Goal: Task Accomplishment & Management: Use online tool/utility

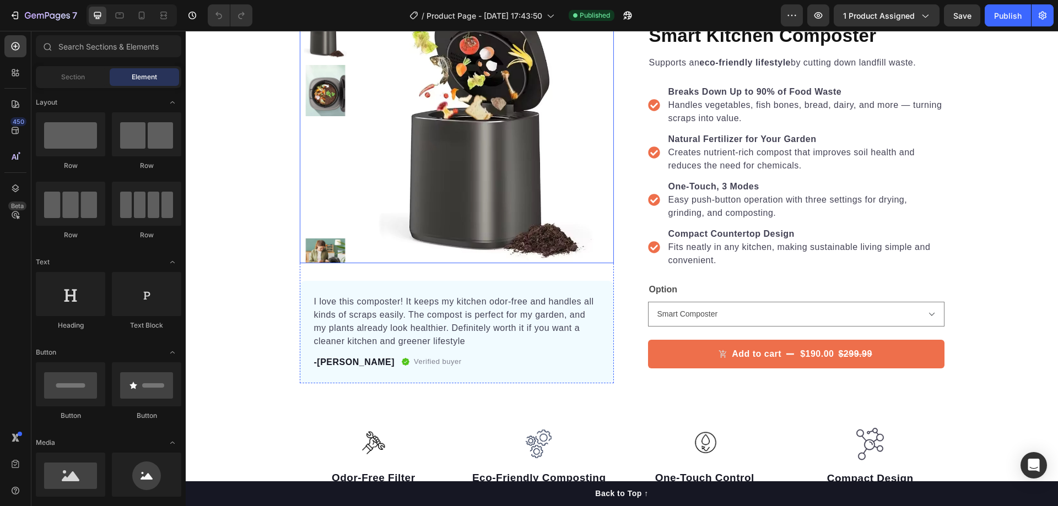
scroll to position [110, 0]
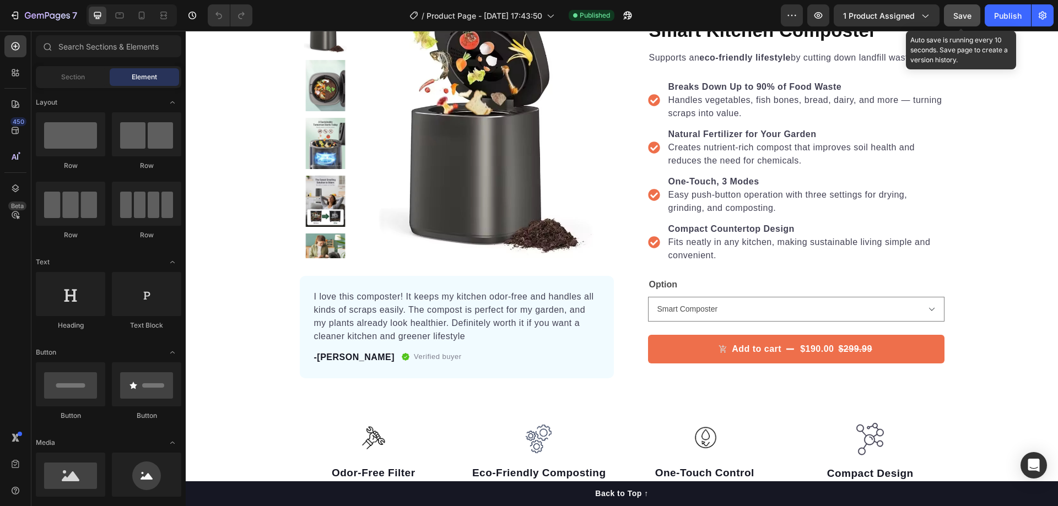
click at [956, 19] on span "Save" at bounding box center [962, 15] width 18 height 9
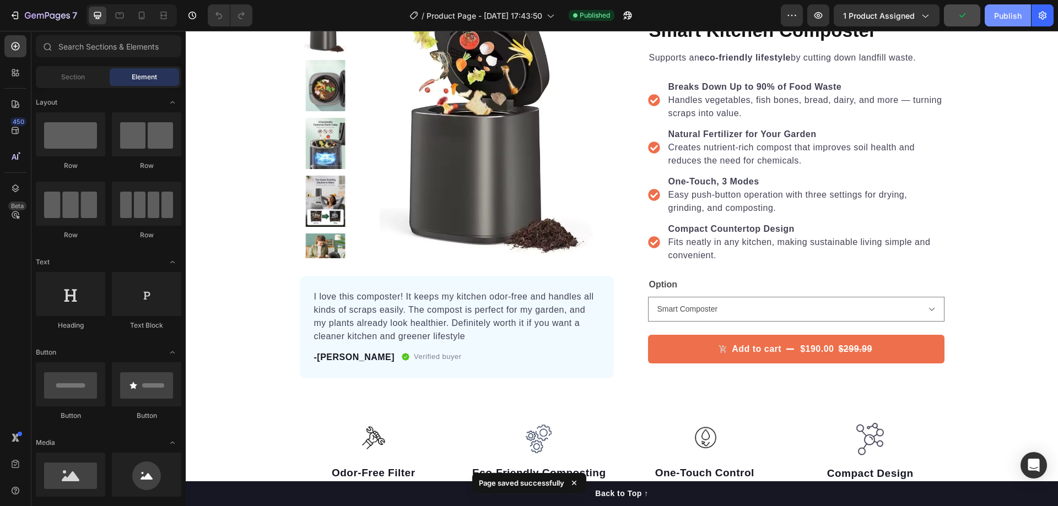
click at [1007, 15] on div "Publish" at bounding box center [1008, 16] width 28 height 12
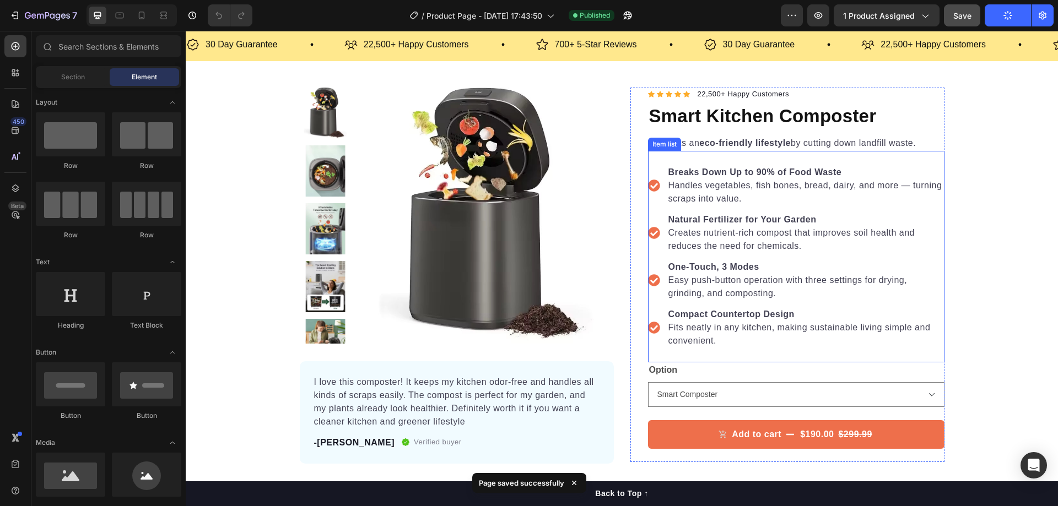
scroll to position [0, 0]
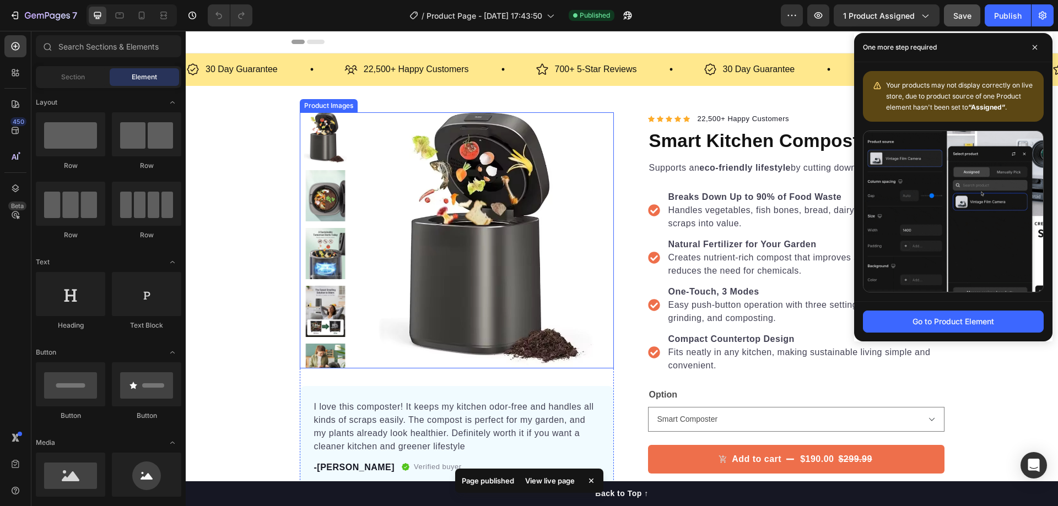
click at [325, 201] on img at bounding box center [325, 195] width 51 height 51
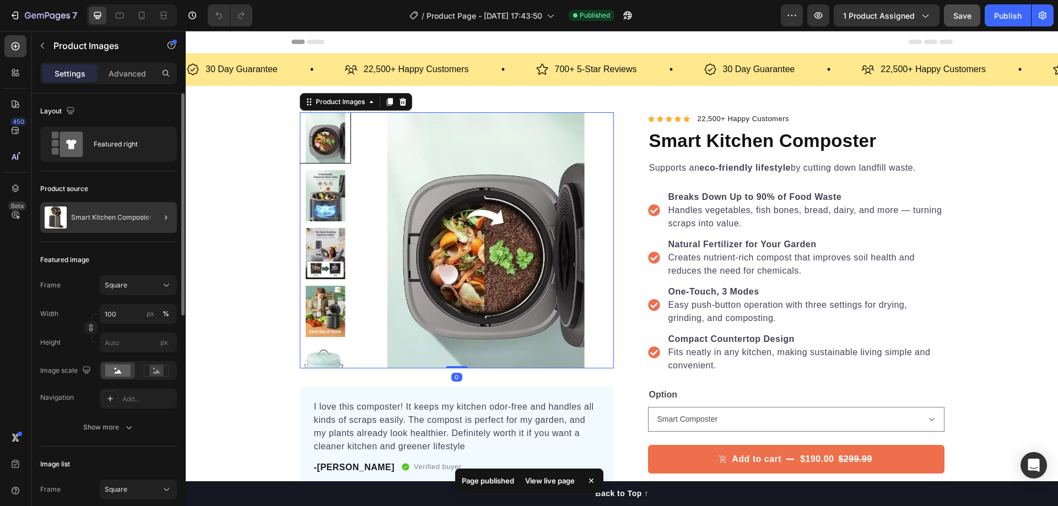
click at [154, 214] on div at bounding box center [161, 217] width 31 height 31
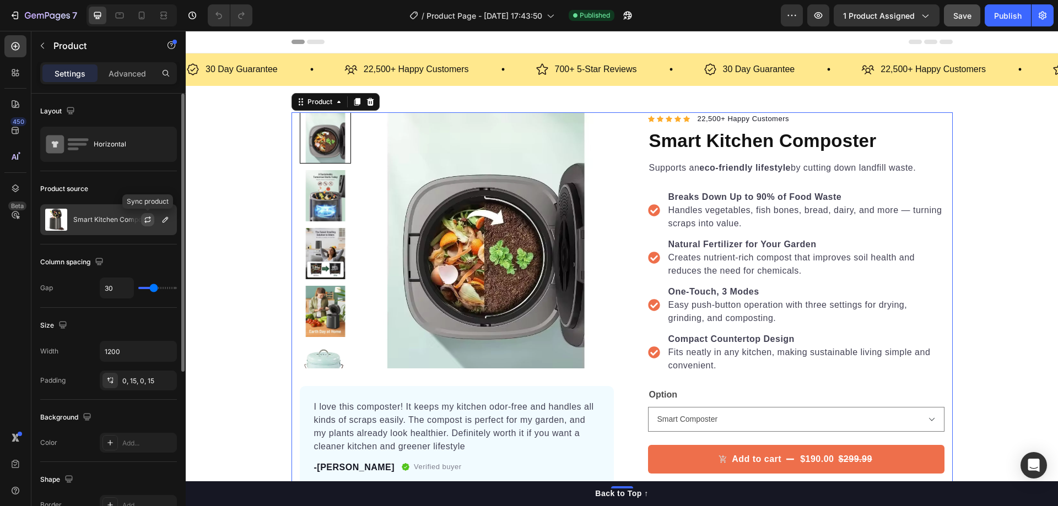
click at [151, 220] on icon "button" at bounding box center [147, 219] width 9 height 9
click at [375, 68] on p "22,500+ Happy Customers" at bounding box center [416, 70] width 105 height 16
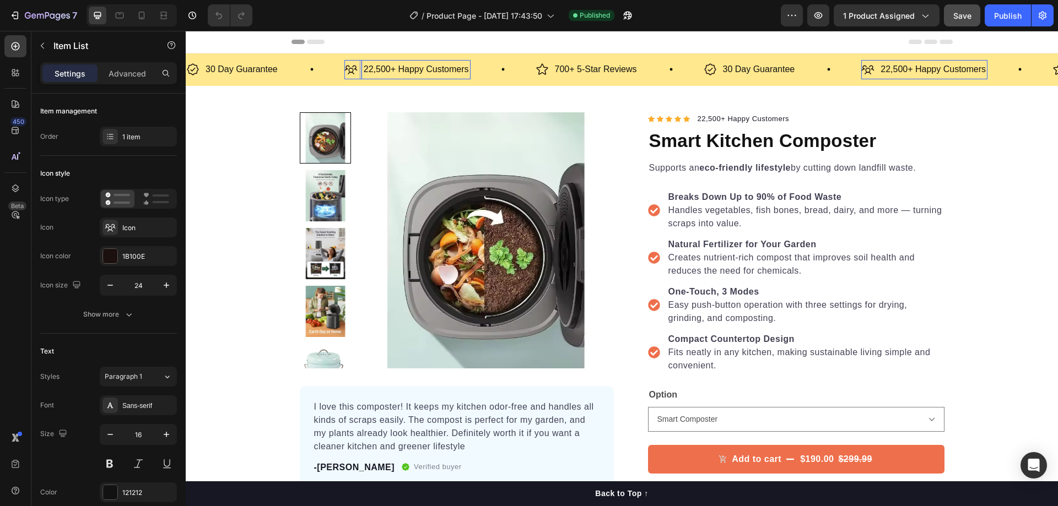
click at [375, 68] on p "22,500+ Happy Customers" at bounding box center [416, 70] width 105 height 16
click at [558, 68] on p "700+ 5-Star Reviews" at bounding box center [591, 70] width 82 height 16
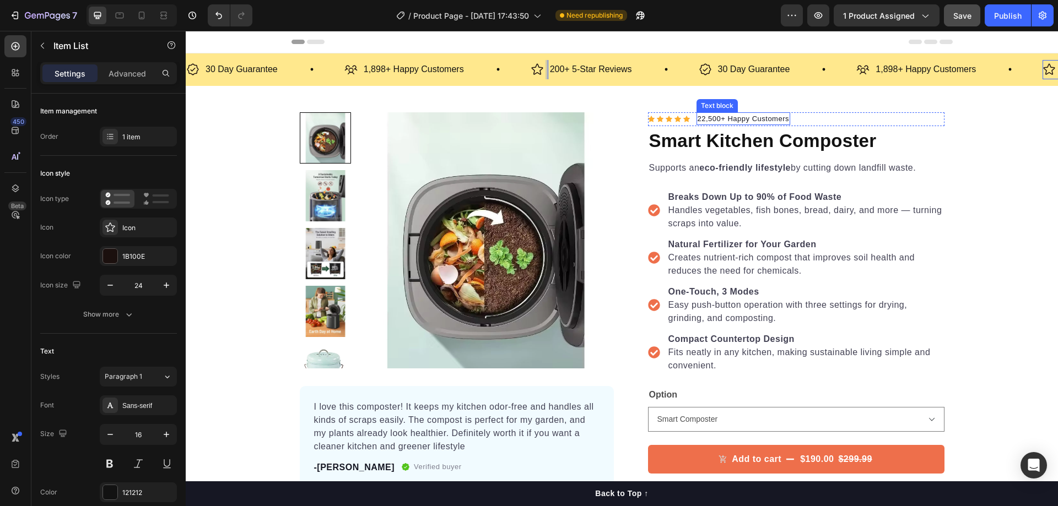
click at [707, 116] on p "22,500+ Happy Customers" at bounding box center [744, 119] width 92 height 11
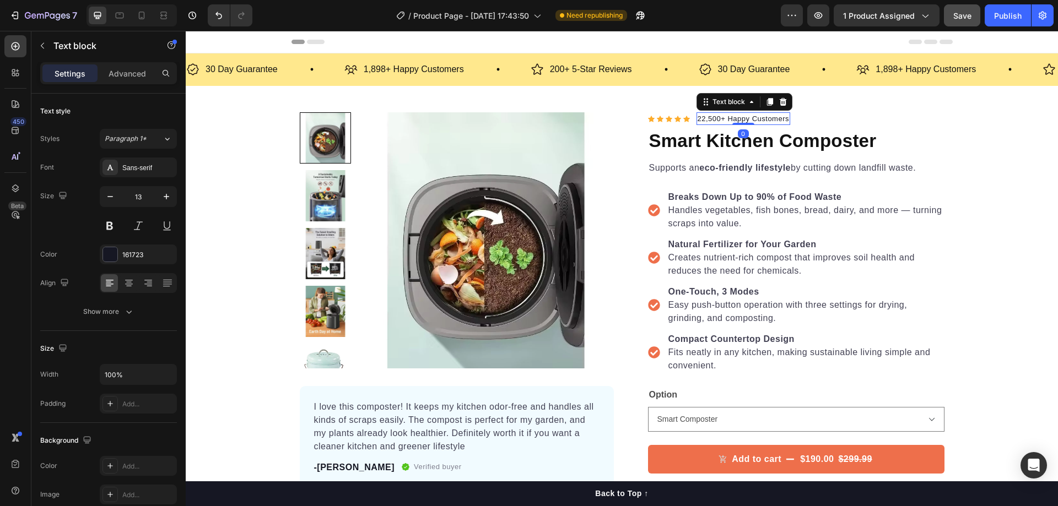
click at [707, 116] on p "22,500+ Happy Customers" at bounding box center [744, 119] width 92 height 11
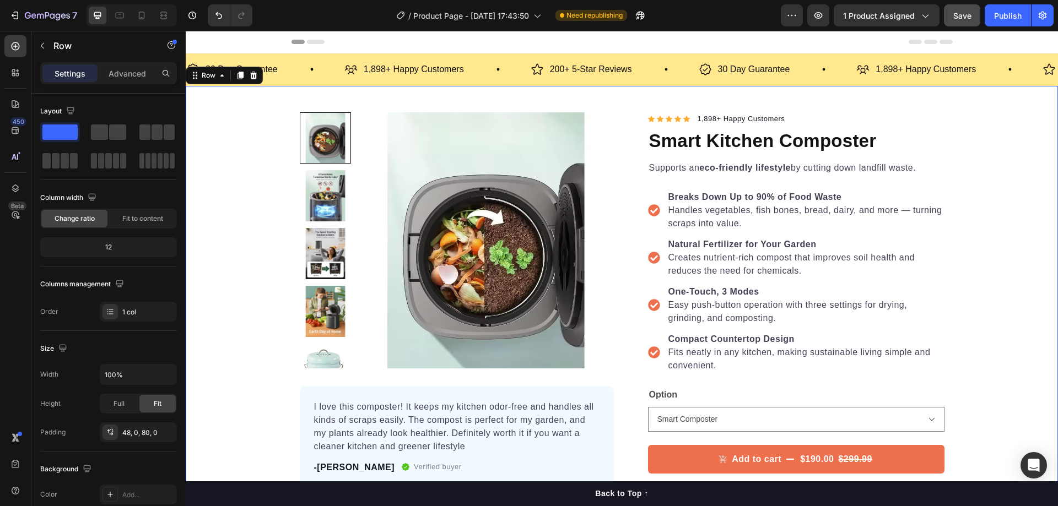
click at [823, 110] on div "Product Images I love this composter! It keeps my kitchen odor-free and handles…" at bounding box center [622, 309] width 872 height 447
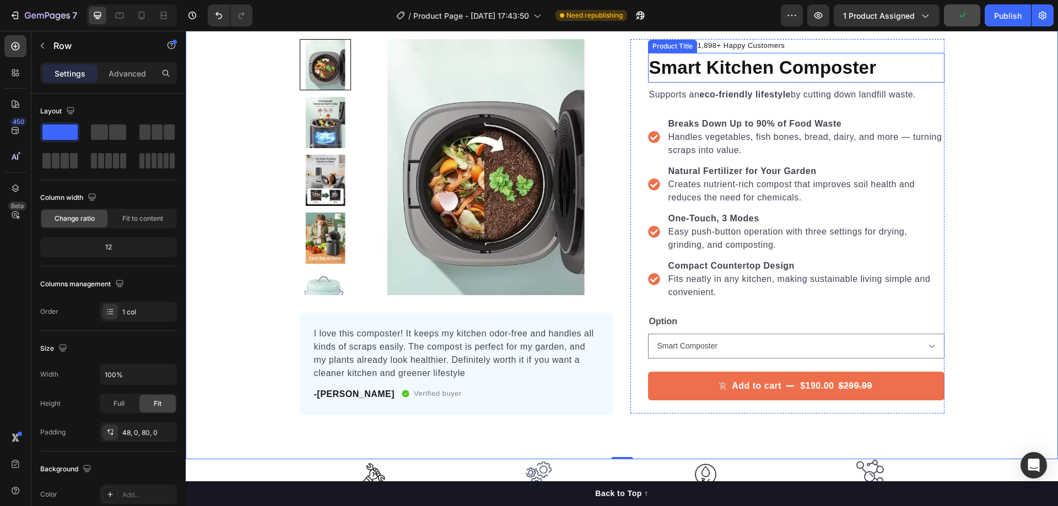
scroll to position [55, 0]
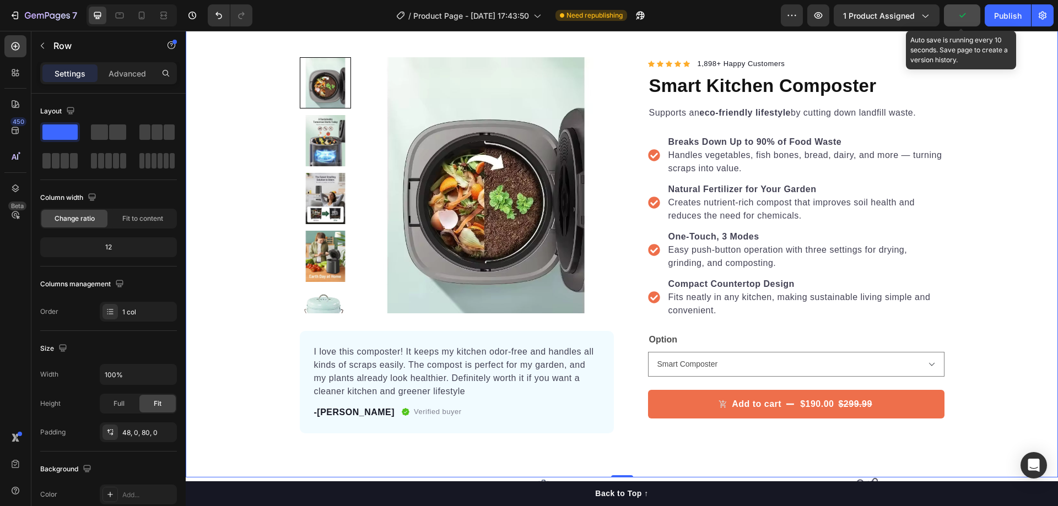
click at [969, 13] on button "button" at bounding box center [962, 15] width 36 height 22
click at [974, 17] on button "Save" at bounding box center [962, 15] width 36 height 22
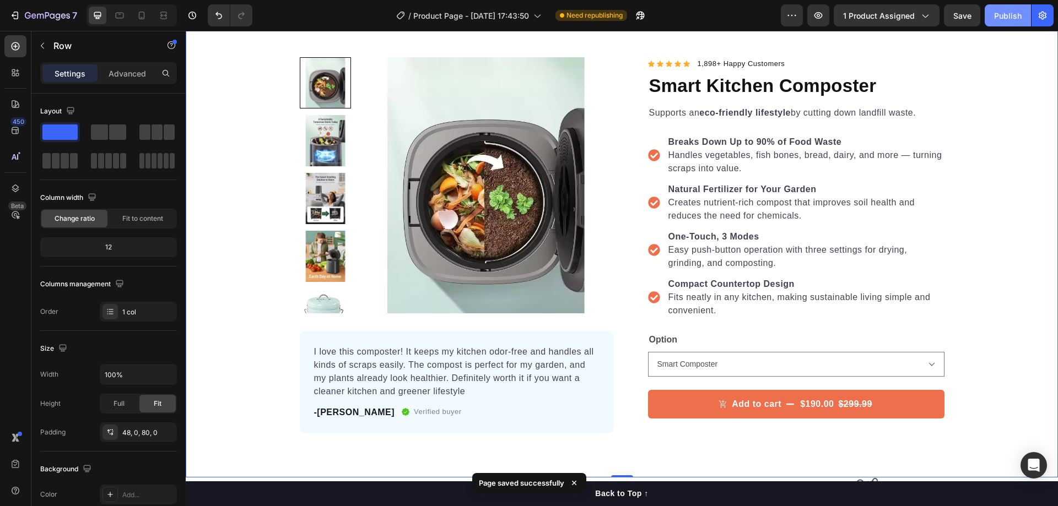
click at [1000, 18] on div "Publish" at bounding box center [1008, 16] width 28 height 12
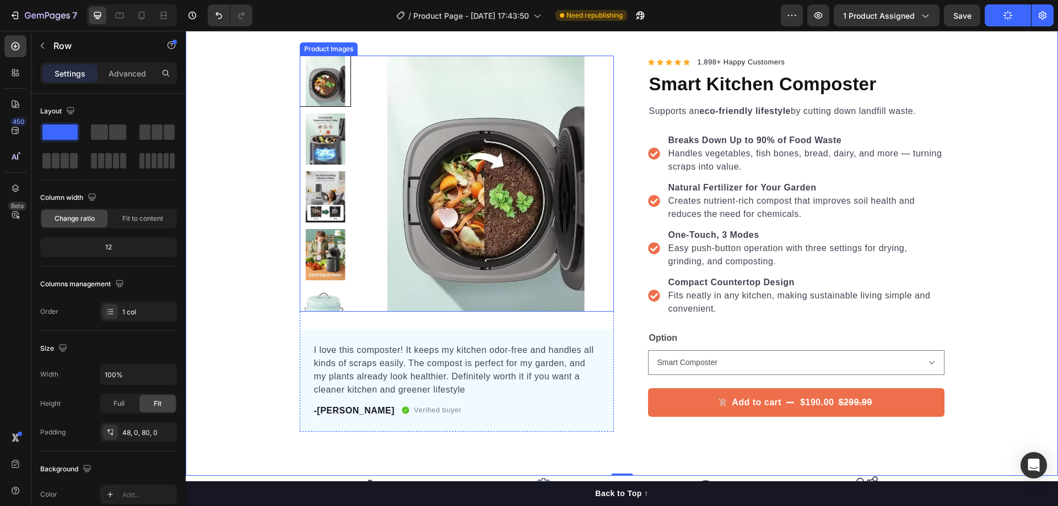
scroll to position [165, 0]
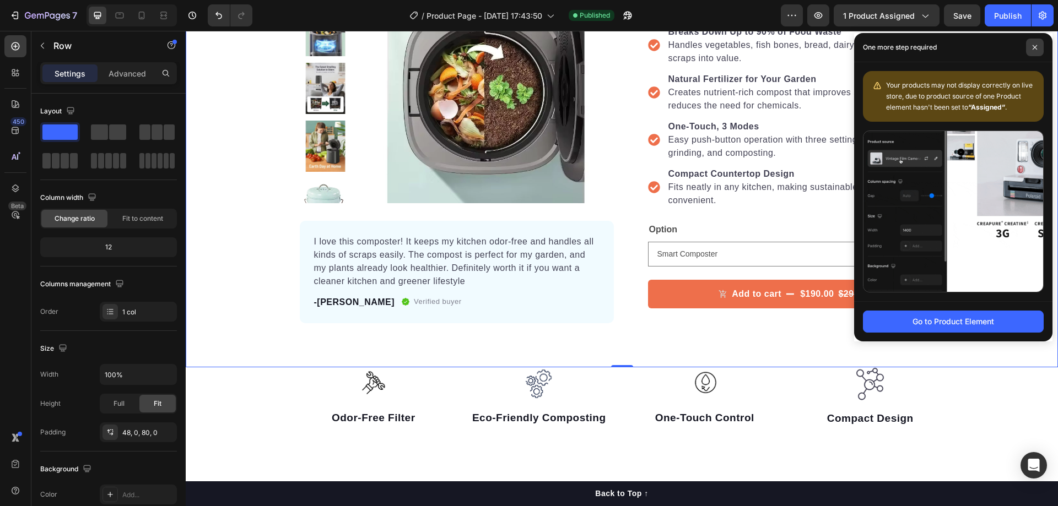
click at [1035, 50] on icon at bounding box center [1035, 48] width 6 height 6
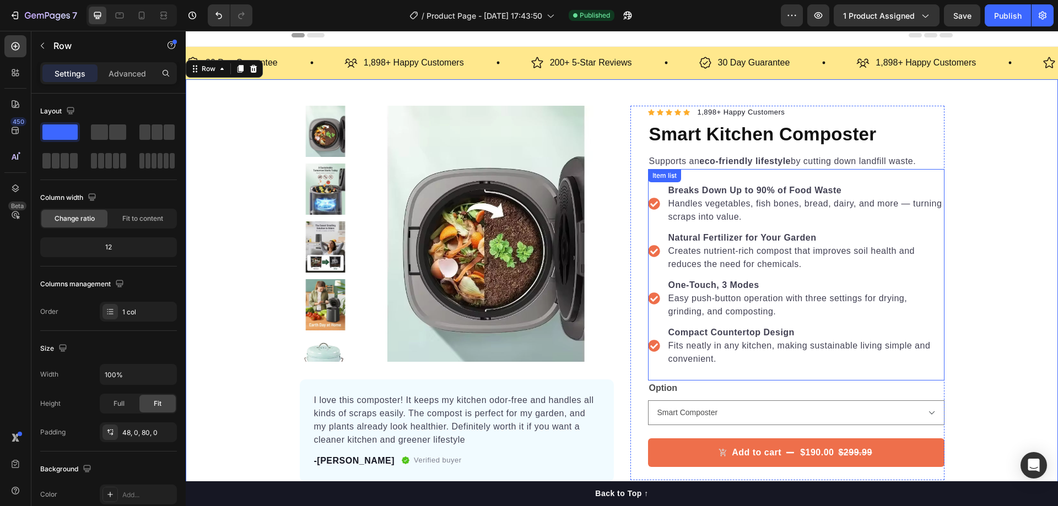
scroll to position [0, 0]
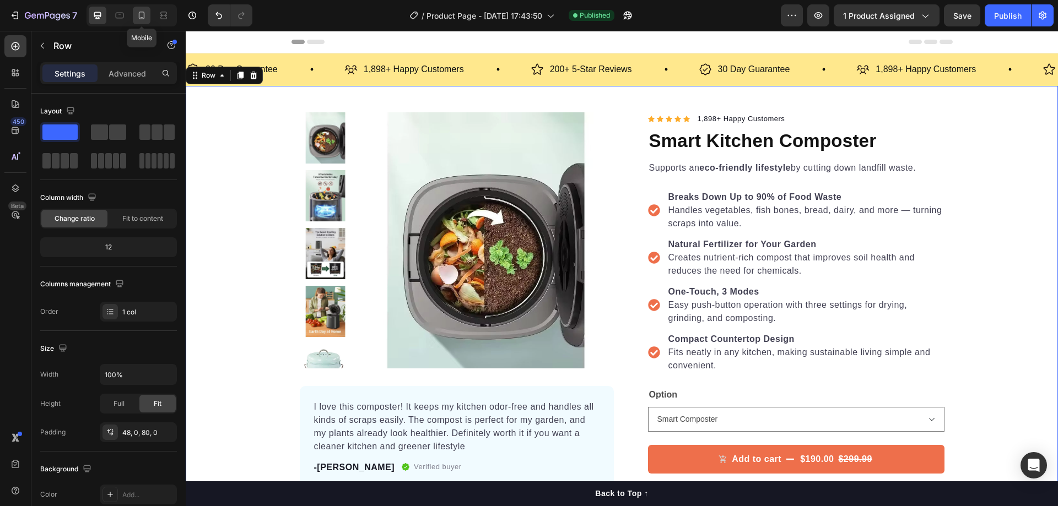
click at [143, 14] on icon at bounding box center [141, 15] width 11 height 11
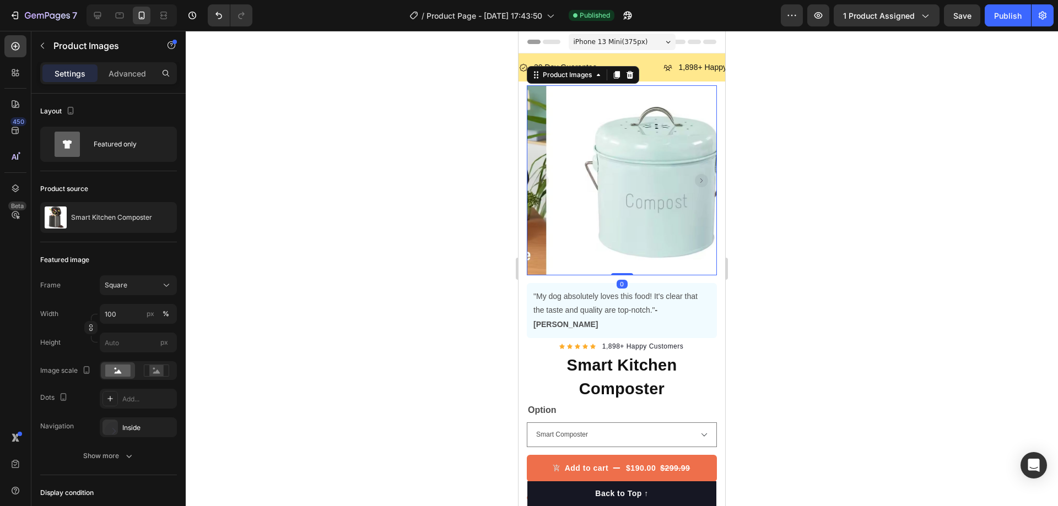
click at [627, 201] on img at bounding box center [663, 180] width 190 height 190
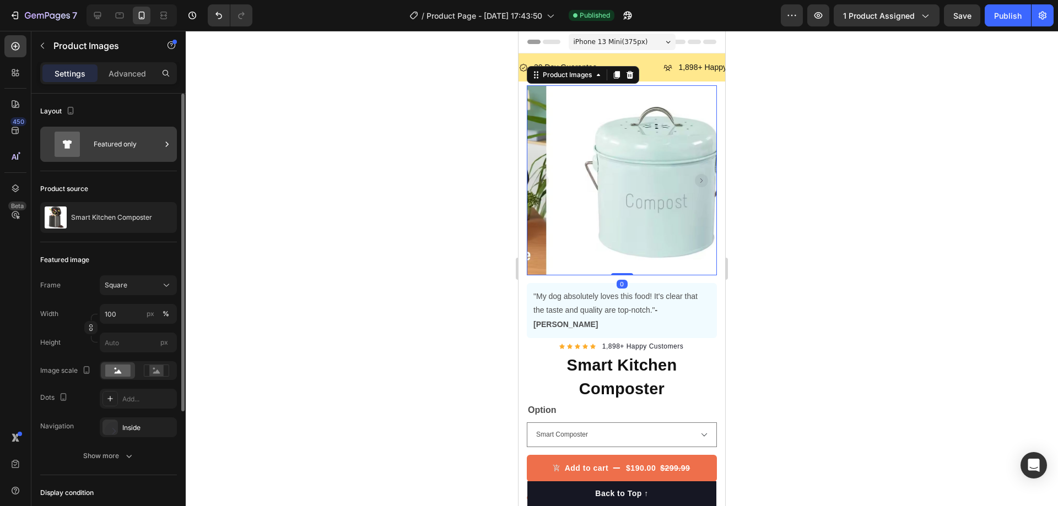
click at [146, 149] on div "Featured only" at bounding box center [127, 144] width 67 height 25
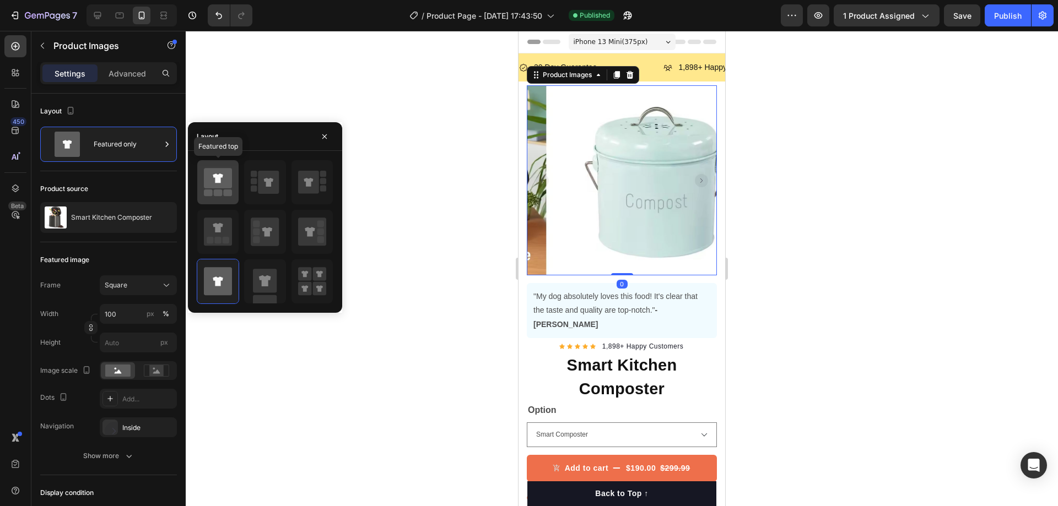
click at [229, 174] on icon at bounding box center [218, 178] width 28 height 20
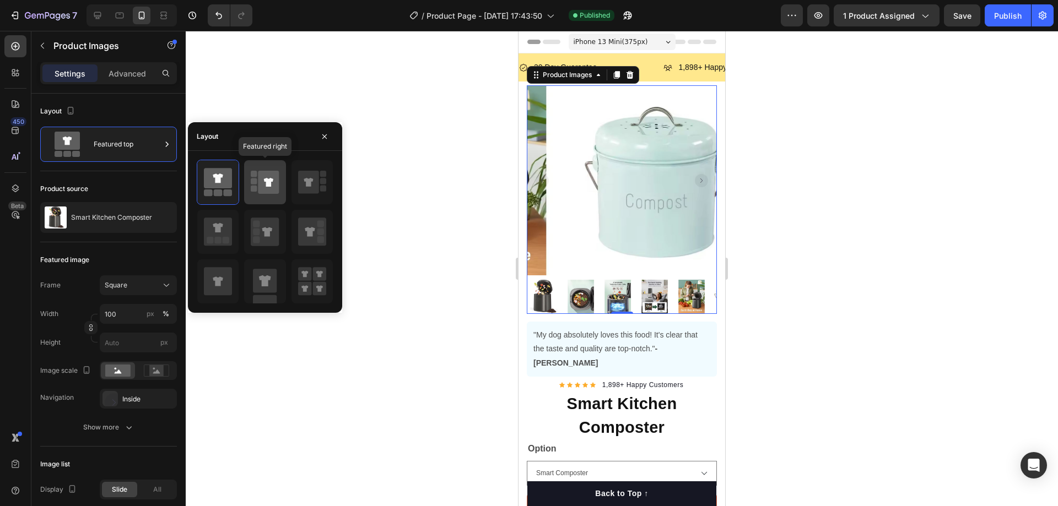
click at [263, 173] on icon at bounding box center [268, 182] width 21 height 23
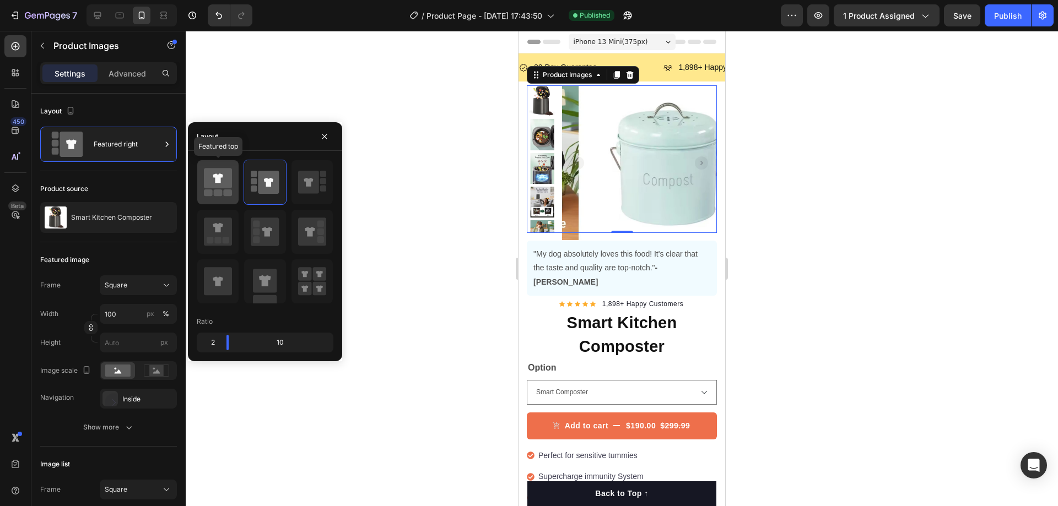
click at [229, 182] on icon at bounding box center [218, 178] width 28 height 20
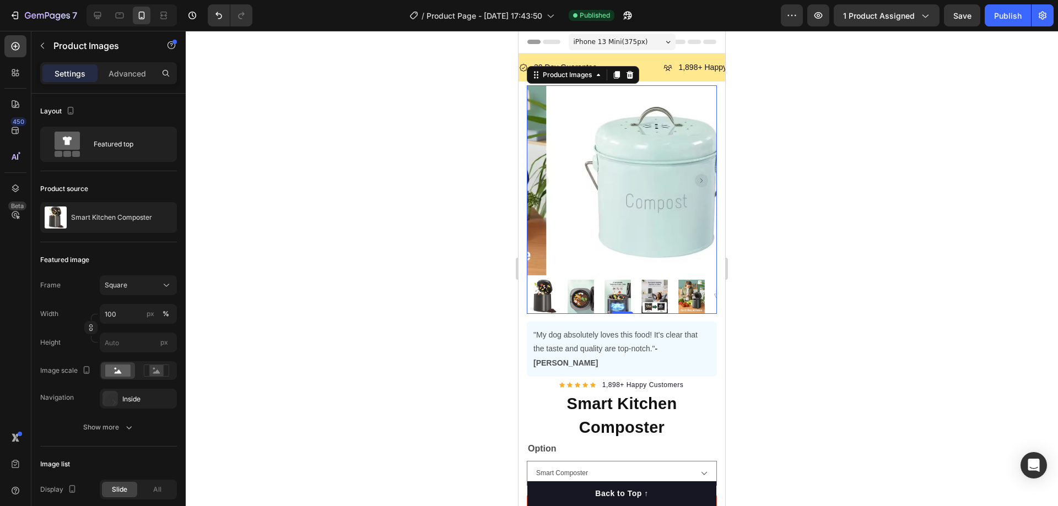
click at [797, 241] on div at bounding box center [622, 269] width 872 height 476
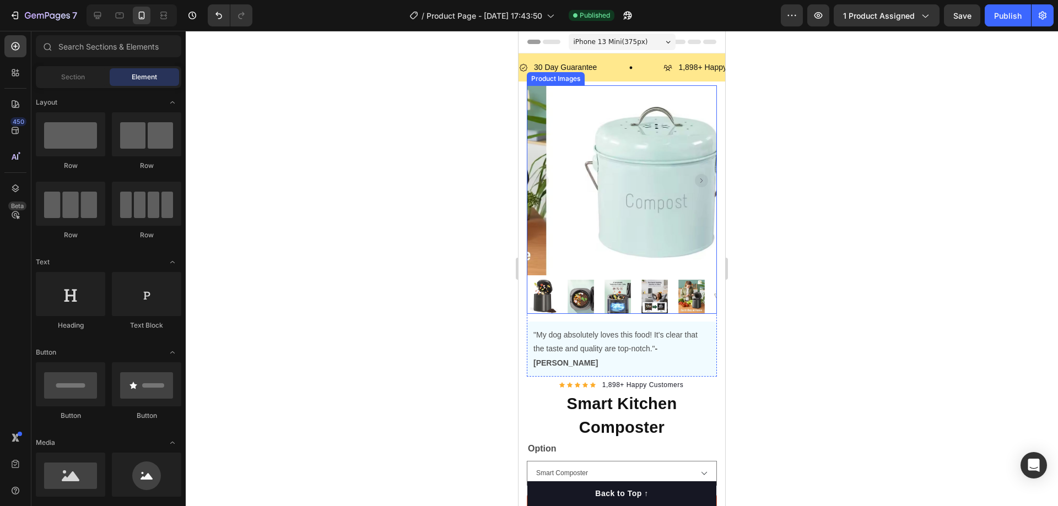
click at [541, 176] on rect "Carousel Back Arrow" at bounding box center [542, 180] width 13 height 13
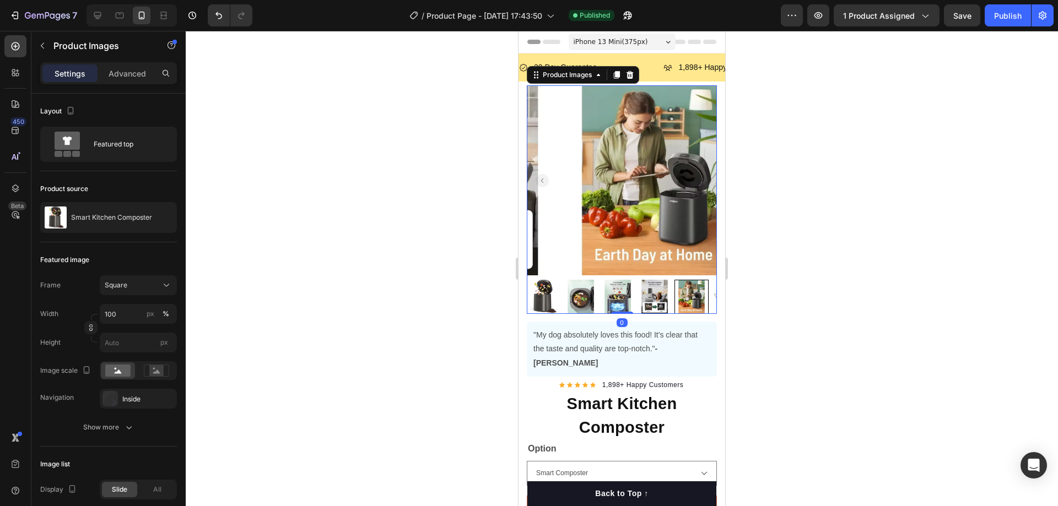
click at [541, 176] on rect "Carousel Back Arrow" at bounding box center [542, 180] width 13 height 13
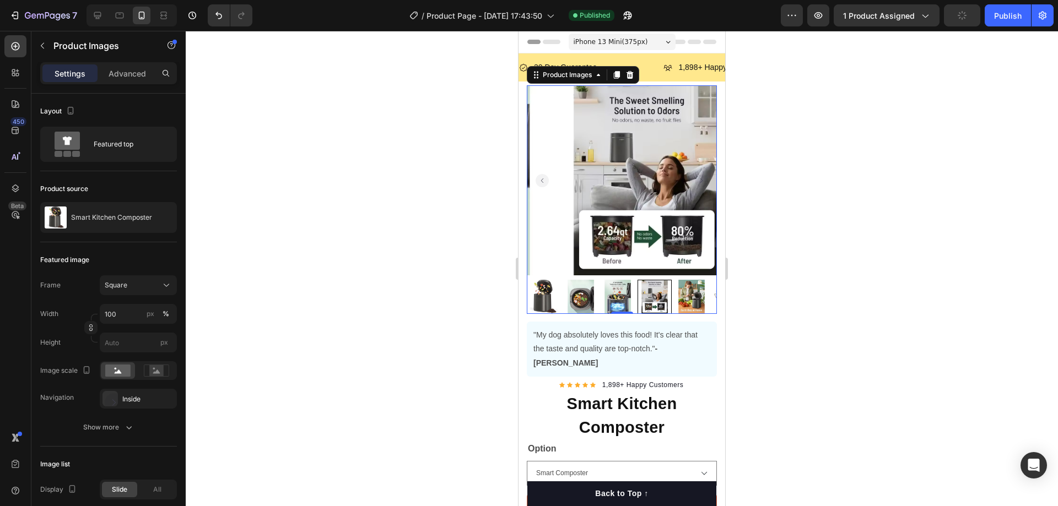
click at [542, 291] on img at bounding box center [544, 297] width 34 height 34
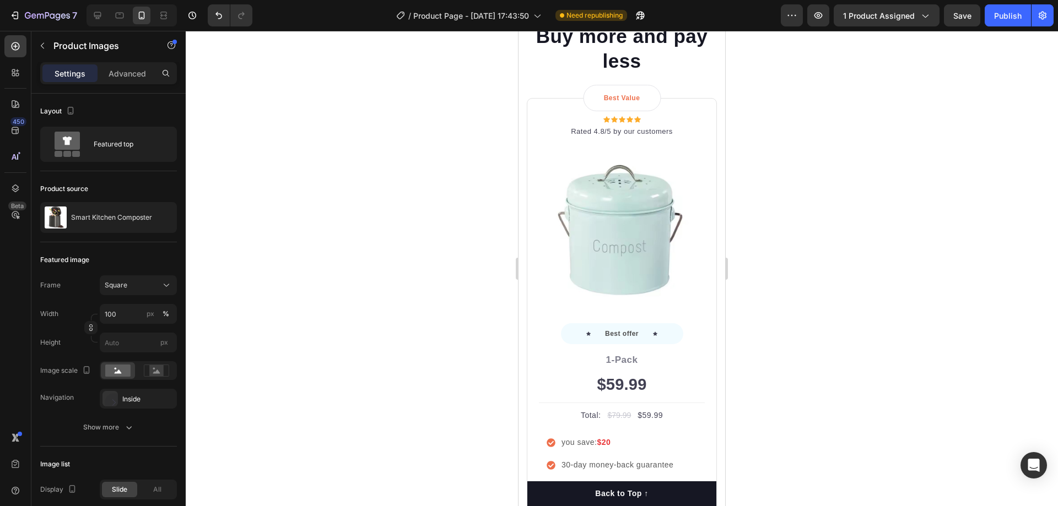
scroll to position [827, 0]
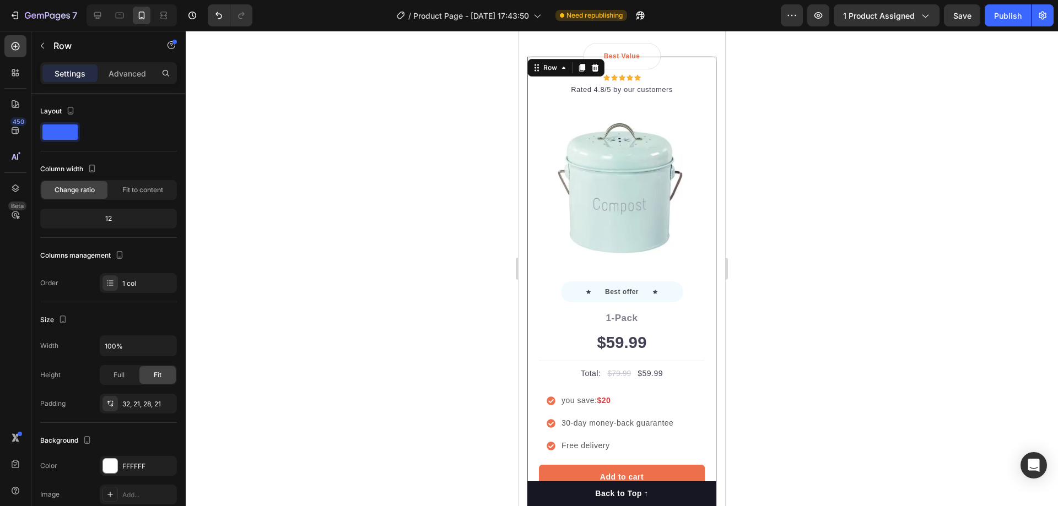
click at [703, 129] on div "Best Value Text block Row Icon Icon Icon Icon Icon Icon List Hoz Rated 4.8/5 by…" at bounding box center [622, 290] width 190 height 469
click at [141, 191] on span "Fit to content" at bounding box center [142, 190] width 41 height 10
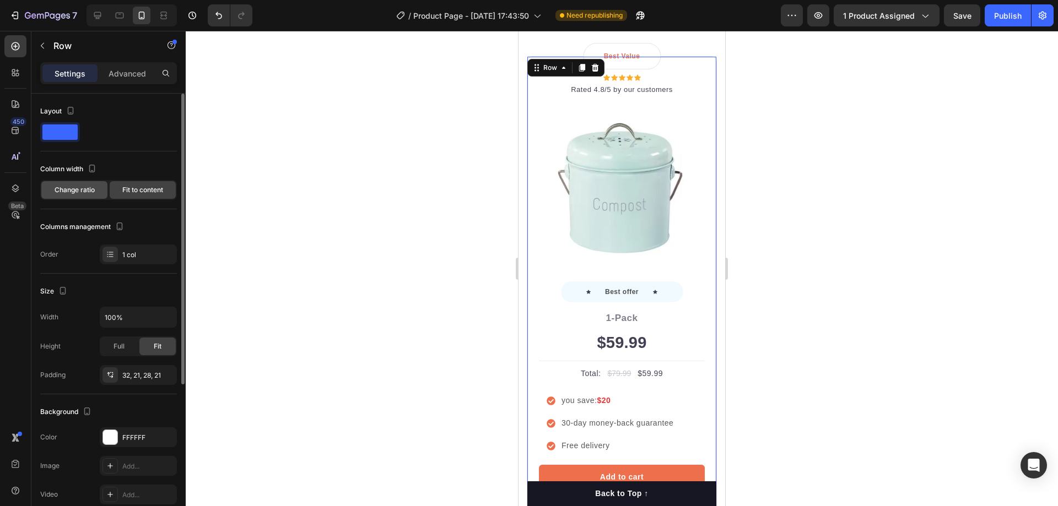
click at [80, 191] on span "Change ratio" at bounding box center [75, 190] width 40 height 10
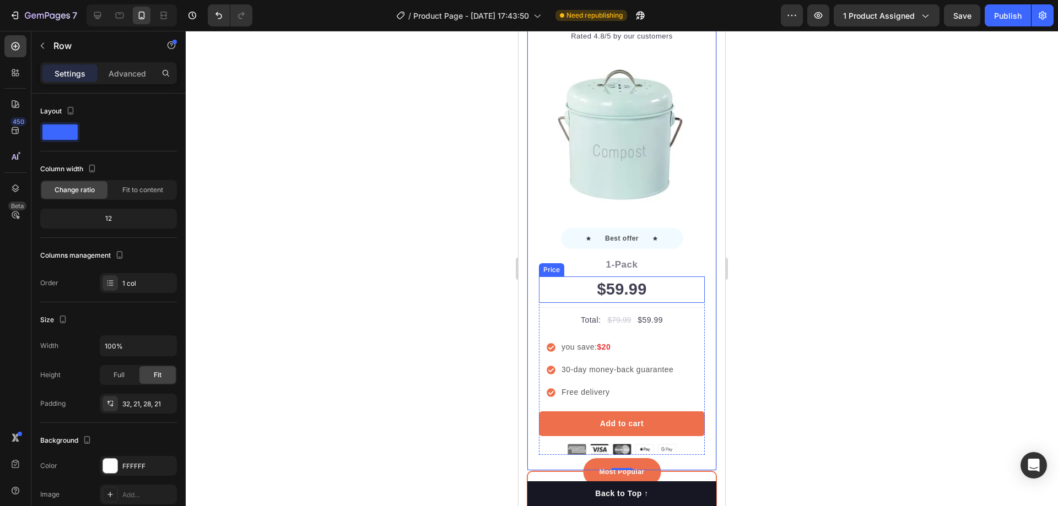
scroll to position [1047, 0]
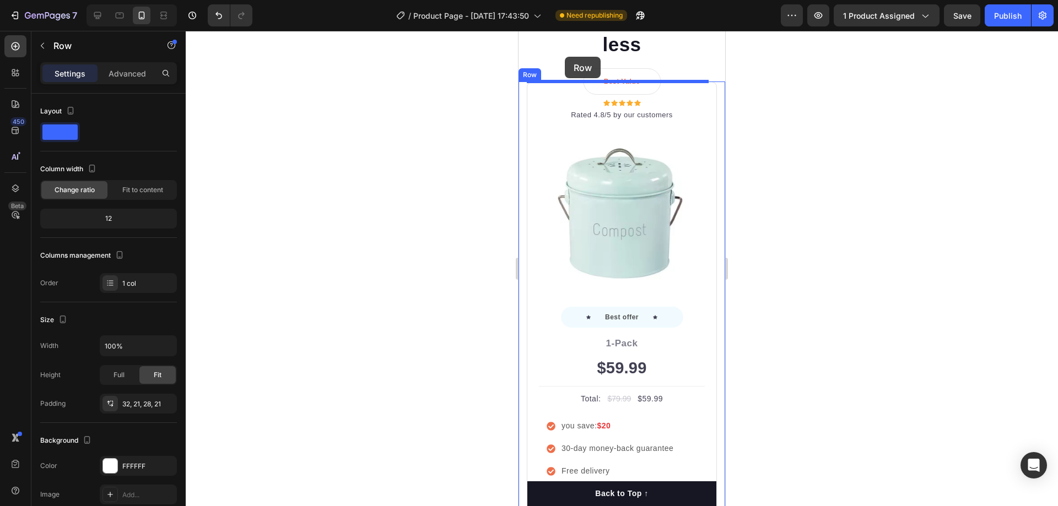
scroll to position [753, 0]
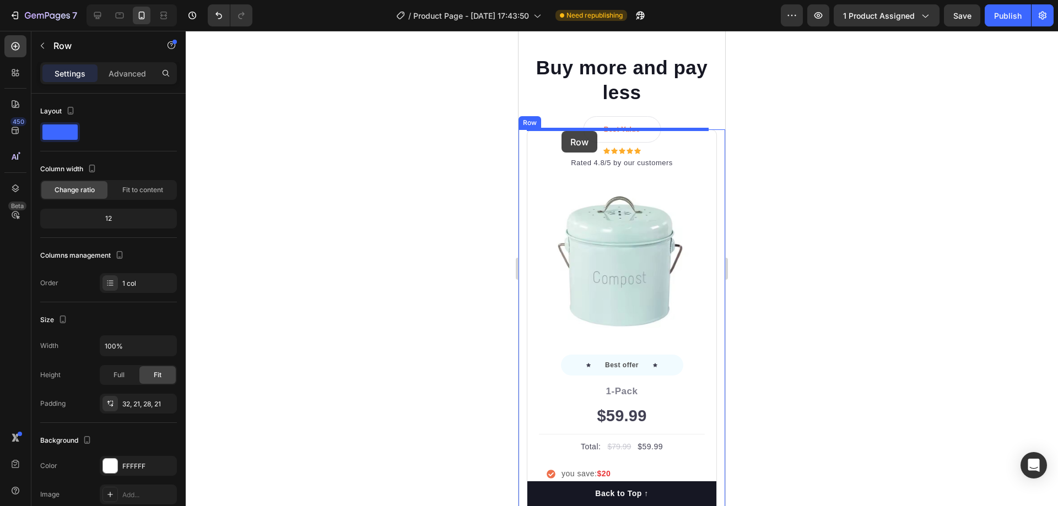
drag, startPoint x: 537, startPoint y: 290, endPoint x: 562, endPoint y: 131, distance: 161.2
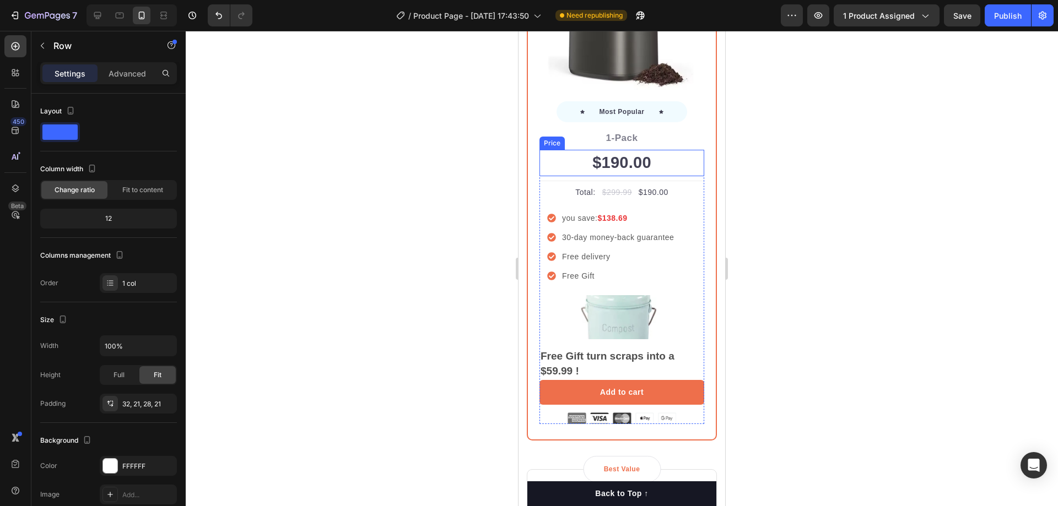
scroll to position [1029, 0]
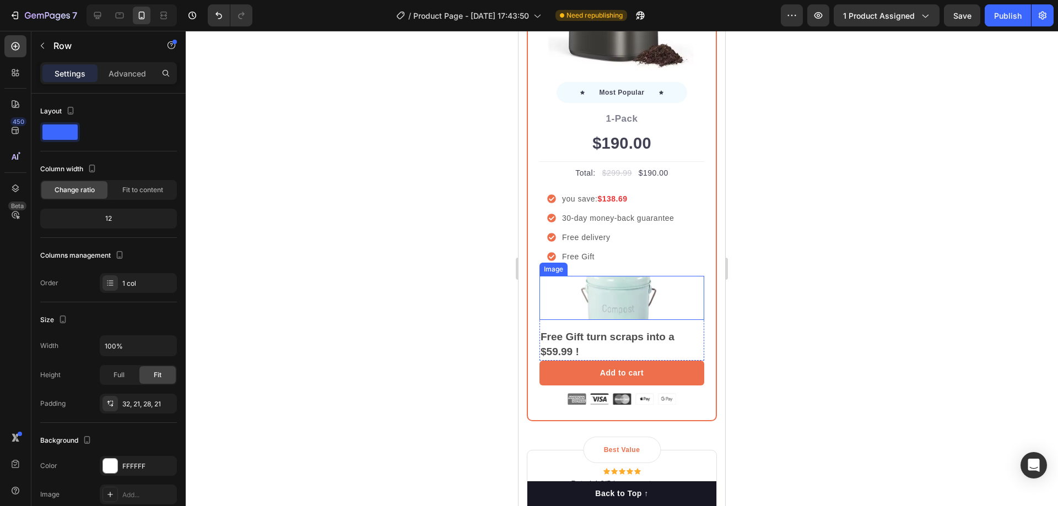
click at [636, 282] on img at bounding box center [622, 298] width 99 height 44
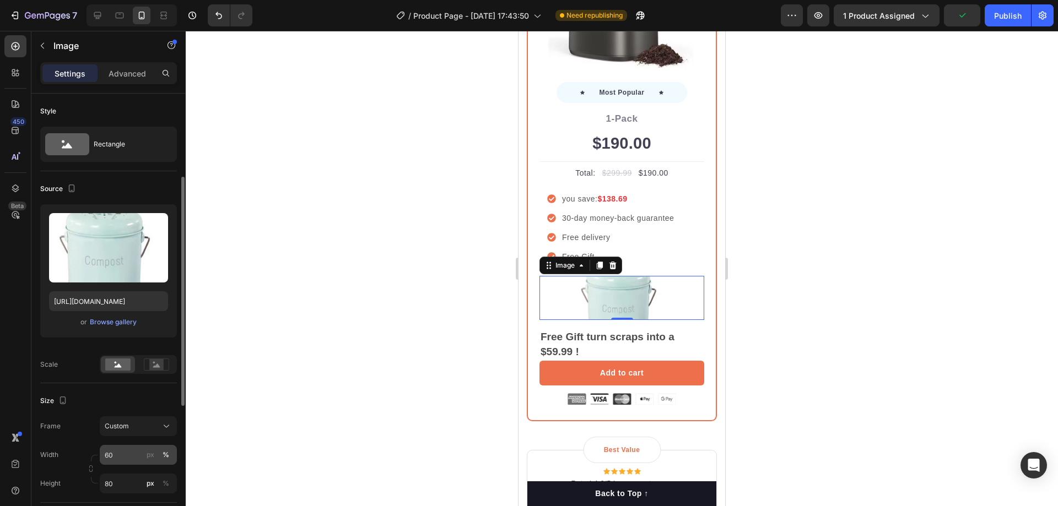
scroll to position [55, 0]
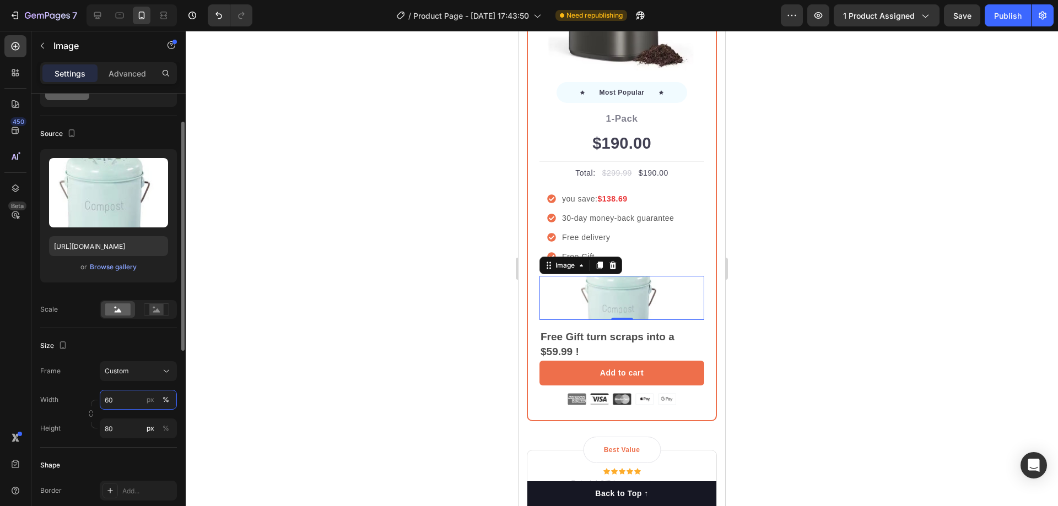
click at [125, 397] on input "60" at bounding box center [138, 400] width 77 height 20
type input "8"
type input "60"
click at [246, 341] on div at bounding box center [622, 269] width 872 height 476
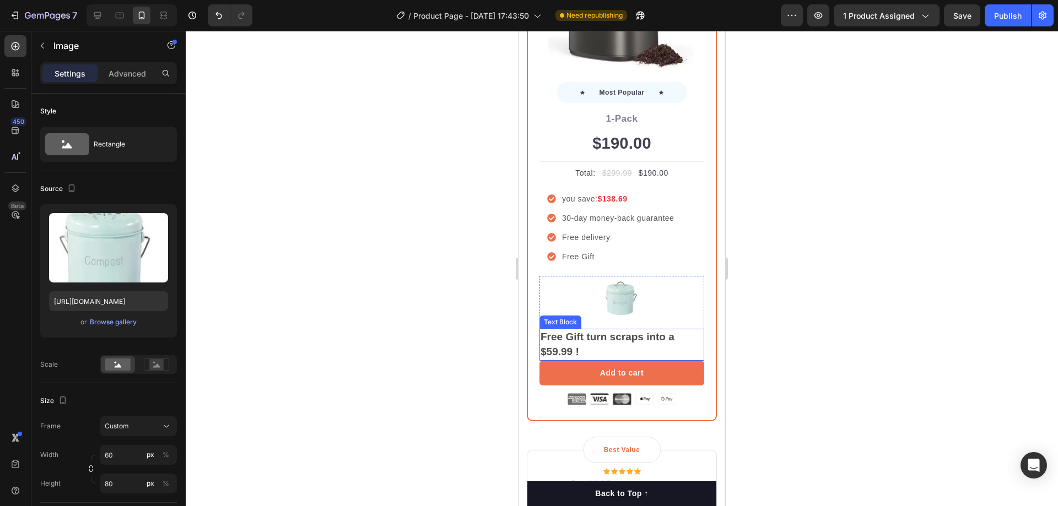
click at [599, 294] on div at bounding box center [621, 298] width 165 height 44
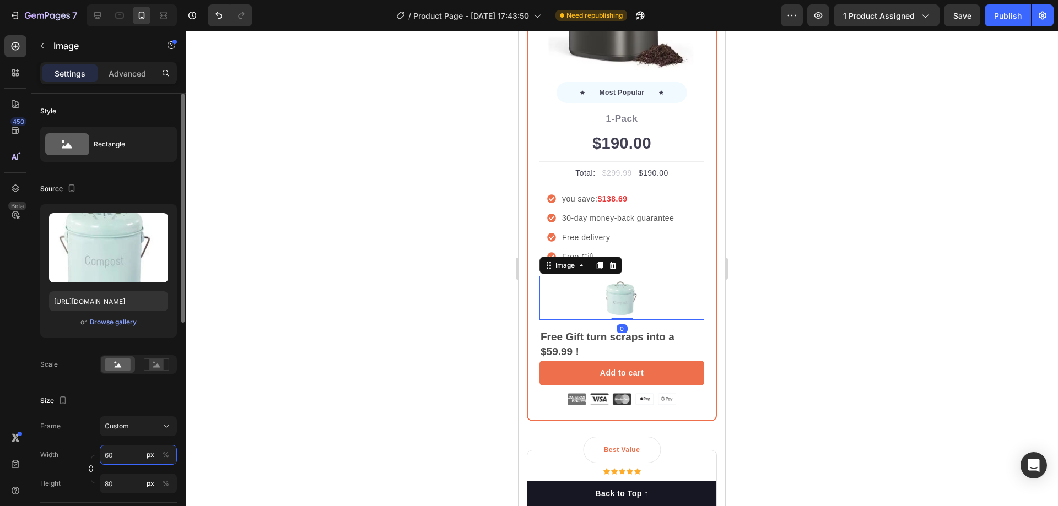
click at [118, 453] on input "60" at bounding box center [138, 455] width 77 height 20
type input "70"
click at [135, 484] on input "80" at bounding box center [138, 484] width 77 height 20
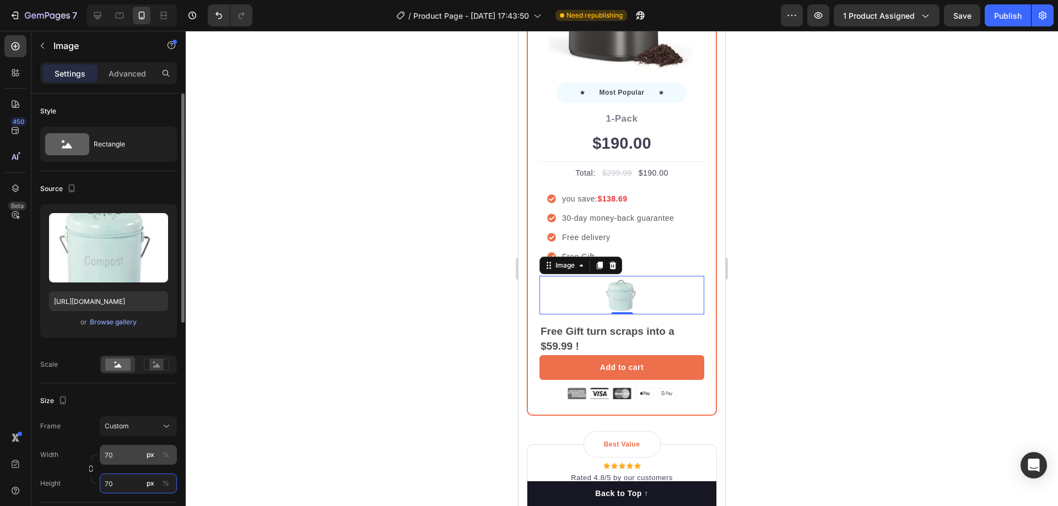
type input "70"
click at [138, 457] on input "70" at bounding box center [138, 455] width 77 height 20
type input "8"
type input "90"
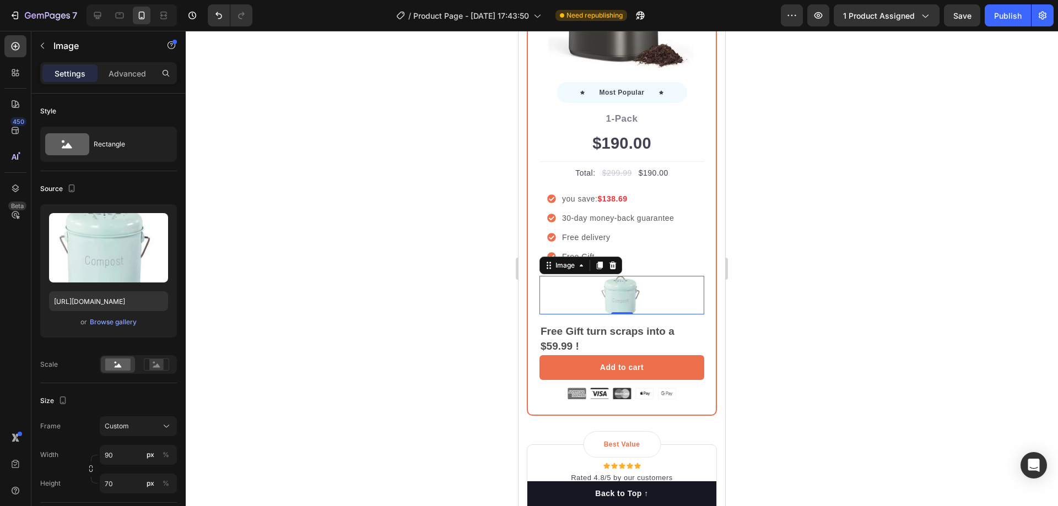
click at [291, 401] on div at bounding box center [622, 269] width 872 height 476
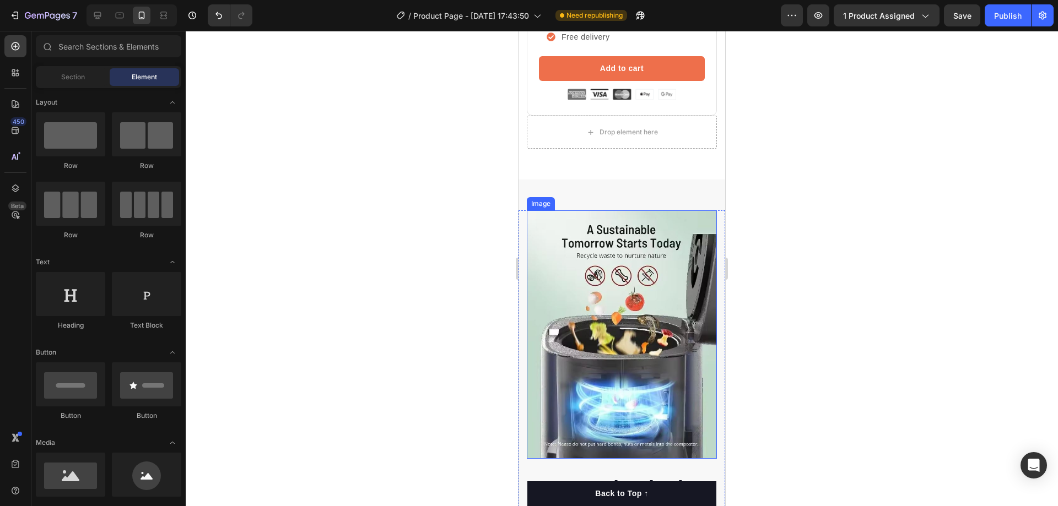
scroll to position [1910, 0]
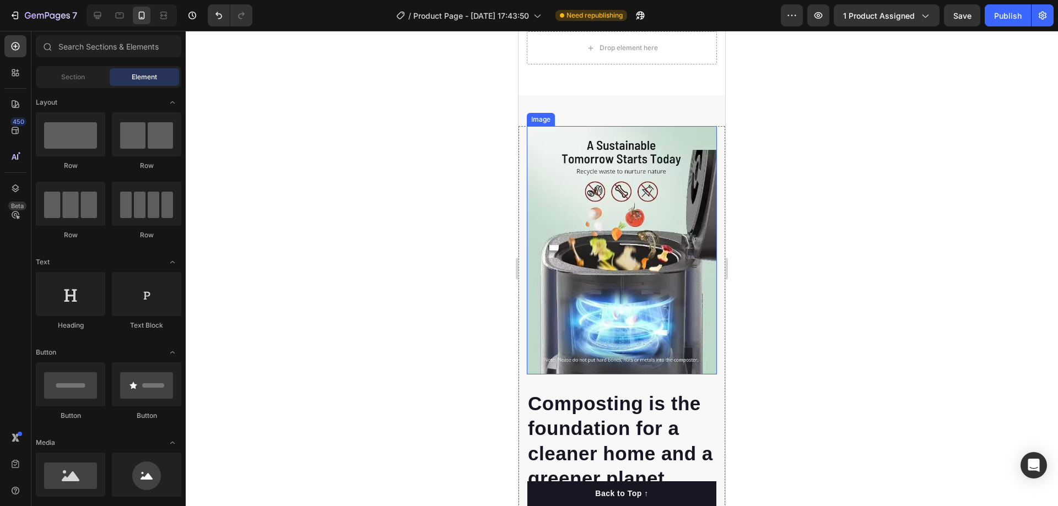
click at [646, 246] on img at bounding box center [622, 250] width 190 height 249
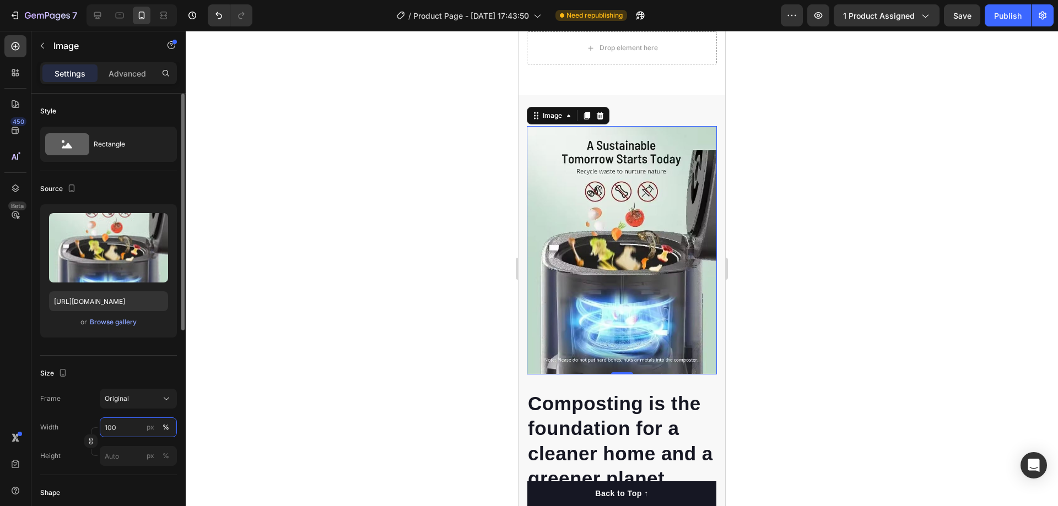
click at [125, 424] on input "100" at bounding box center [138, 428] width 77 height 20
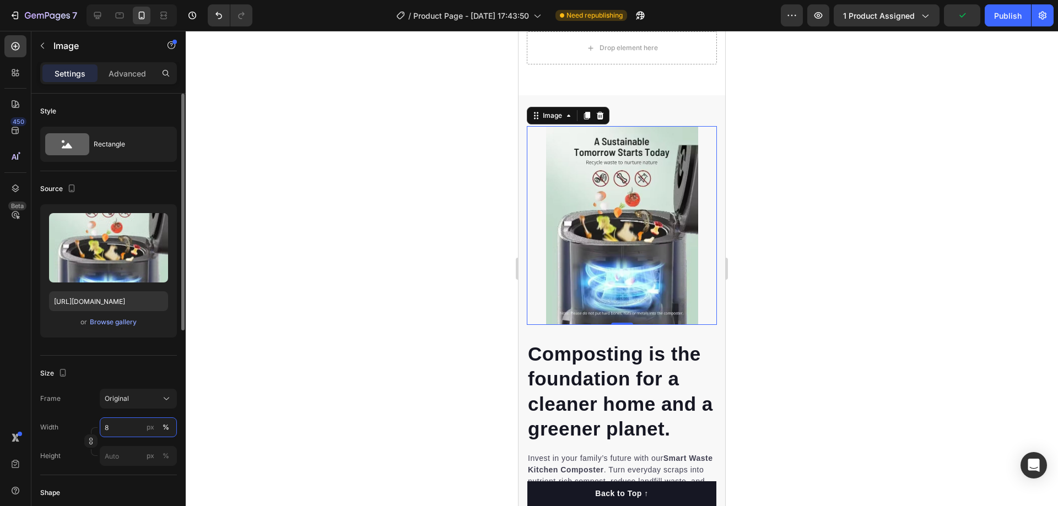
type input "80"
click at [362, 343] on div at bounding box center [622, 269] width 872 height 476
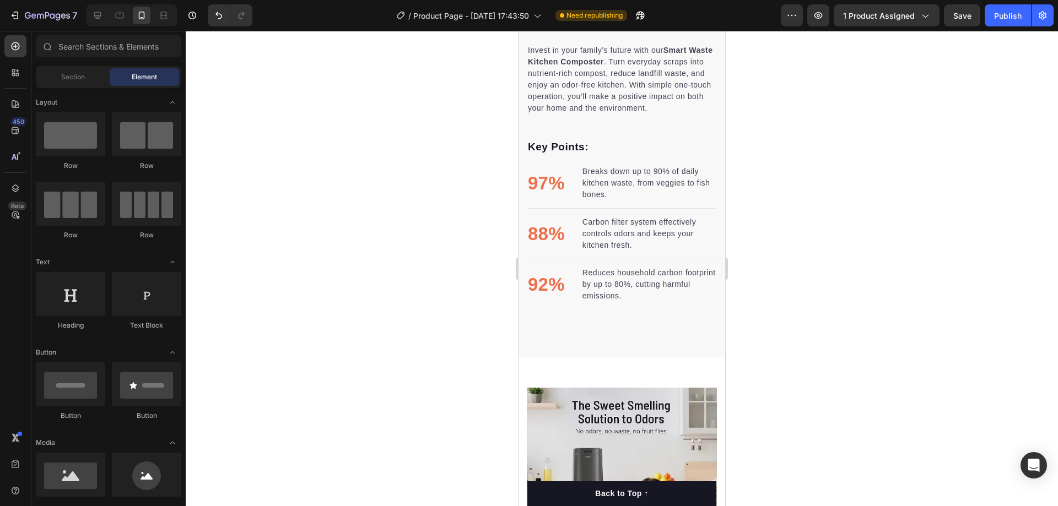
scroll to position [2298, 0]
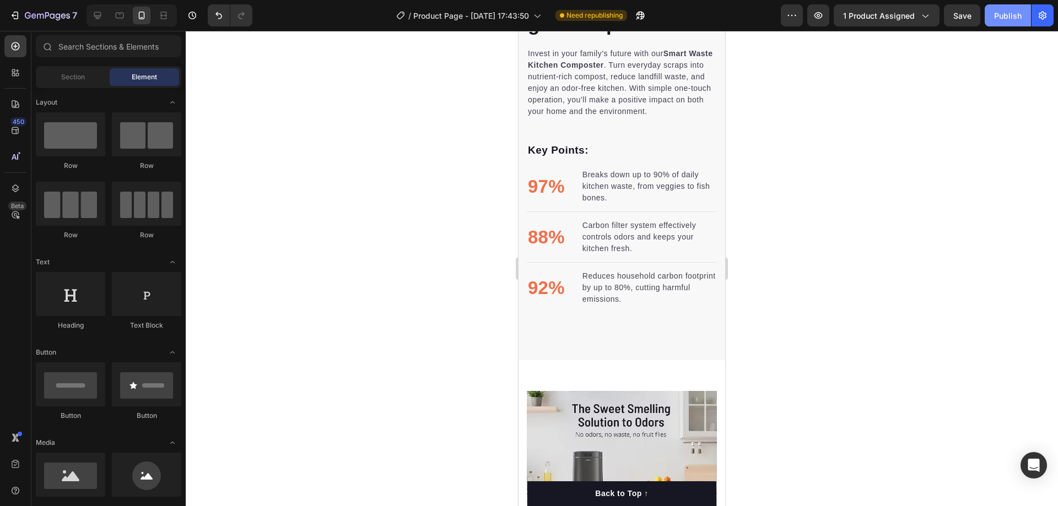
click at [1005, 19] on div "Publish" at bounding box center [1008, 16] width 28 height 12
